Goal: Task Accomplishment & Management: Use online tool/utility

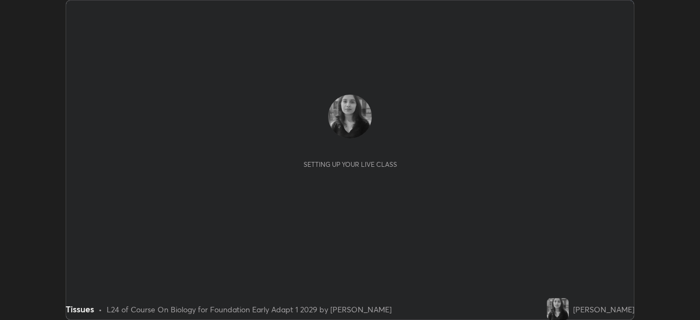
scroll to position [320, 699]
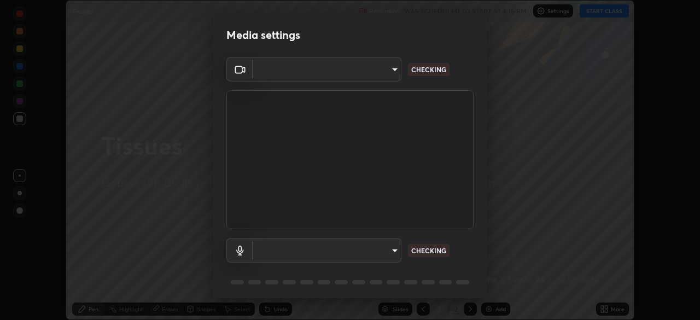
type input "04ab70ffbed74b477ce71415e9c4e4e0f4039a15b7a2e0fb27f761f5d763d4c6"
type input "communications"
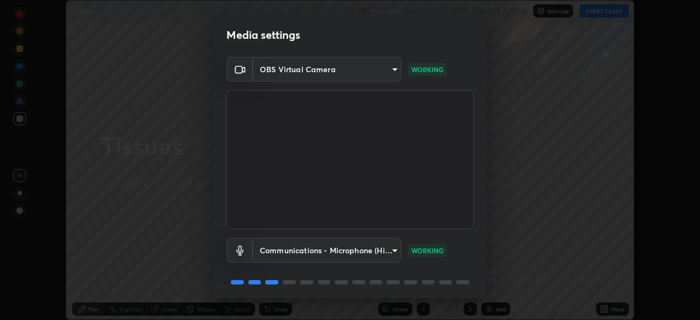
scroll to position [39, 0]
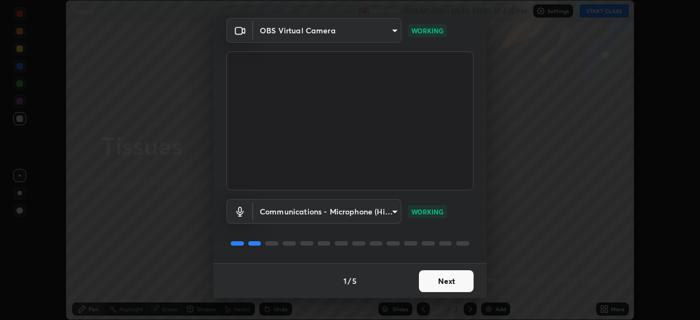
click at [444, 283] on button "Next" at bounding box center [446, 281] width 55 height 22
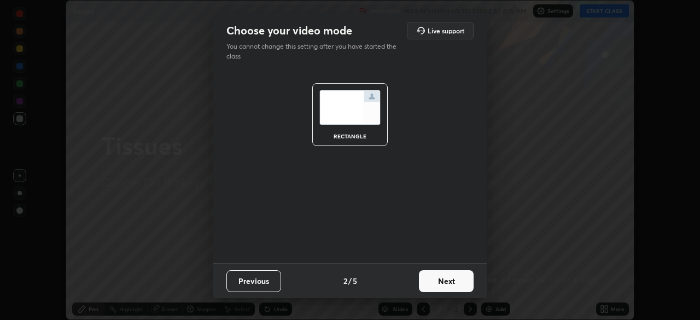
scroll to position [0, 0]
click at [444, 285] on button "Next" at bounding box center [446, 281] width 55 height 22
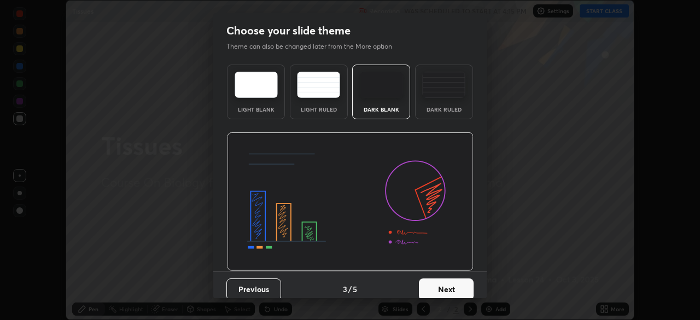
click at [443, 291] on button "Next" at bounding box center [446, 289] width 55 height 22
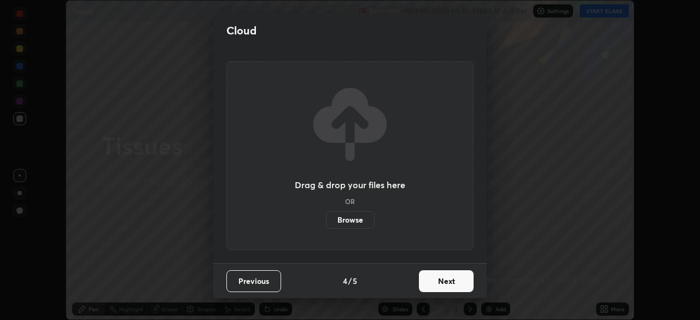
click at [442, 290] on button "Next" at bounding box center [446, 281] width 55 height 22
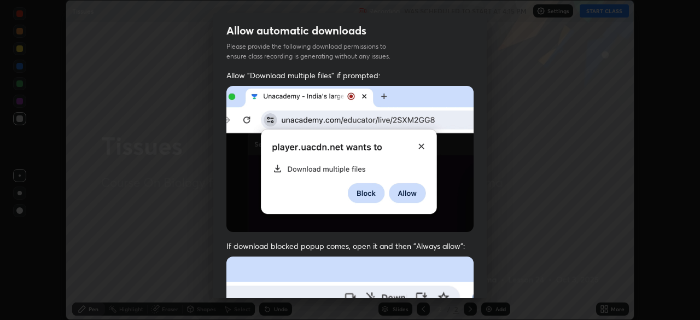
scroll to position [262, 0]
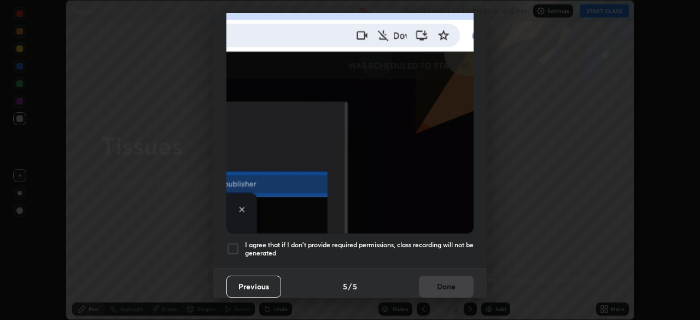
click at [239, 243] on div at bounding box center [232, 248] width 13 height 13
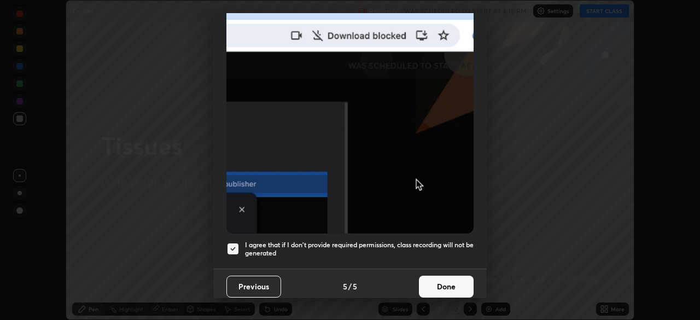
click at [460, 281] on button "Done" at bounding box center [446, 286] width 55 height 22
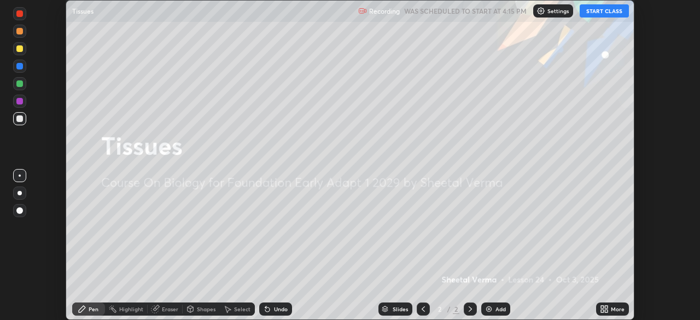
click at [607, 9] on button "START CLASS" at bounding box center [603, 10] width 49 height 13
